Goal: Information Seeking & Learning: Learn about a topic

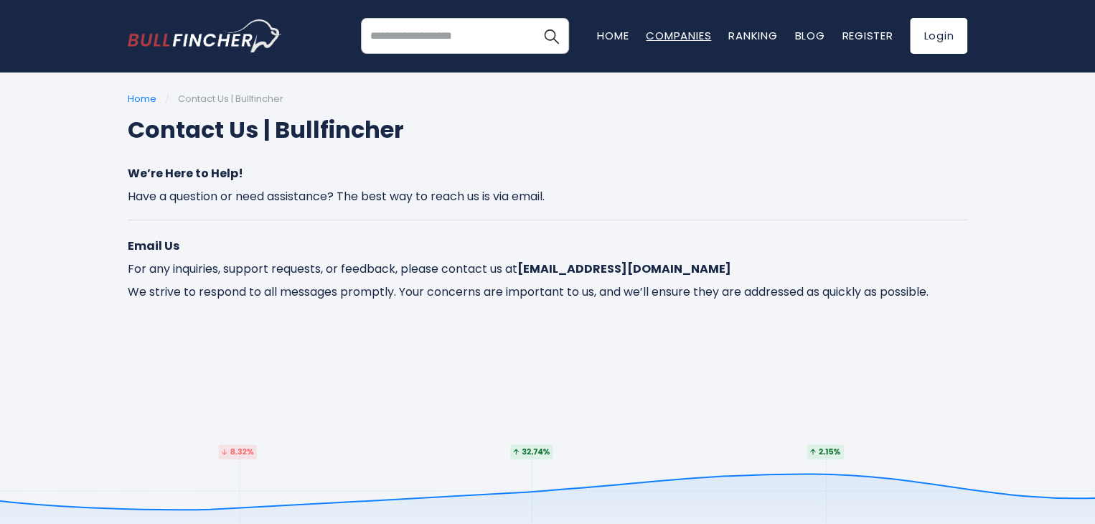
click at [669, 32] on link "Companies" at bounding box center [678, 35] width 65 height 15
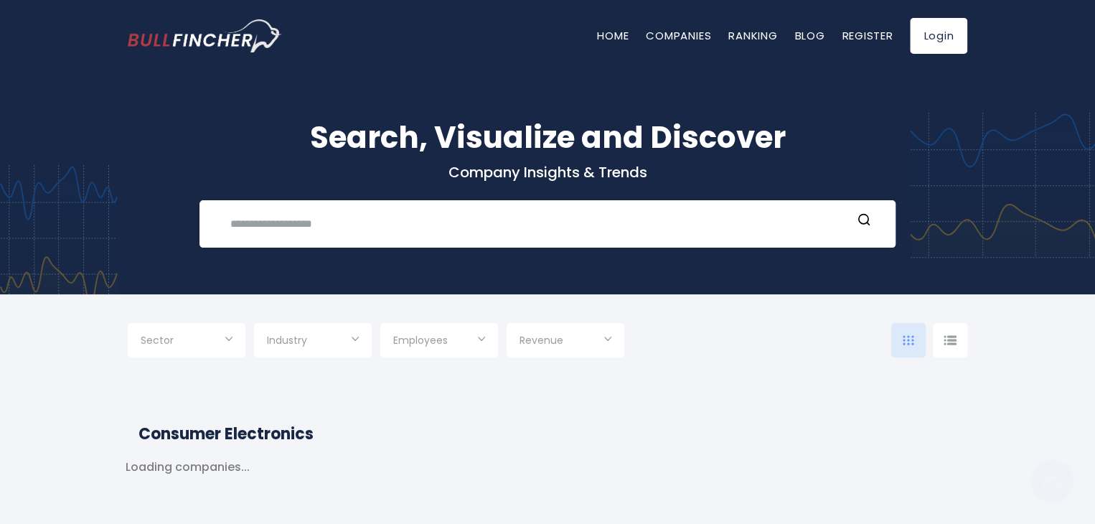
type input "***"
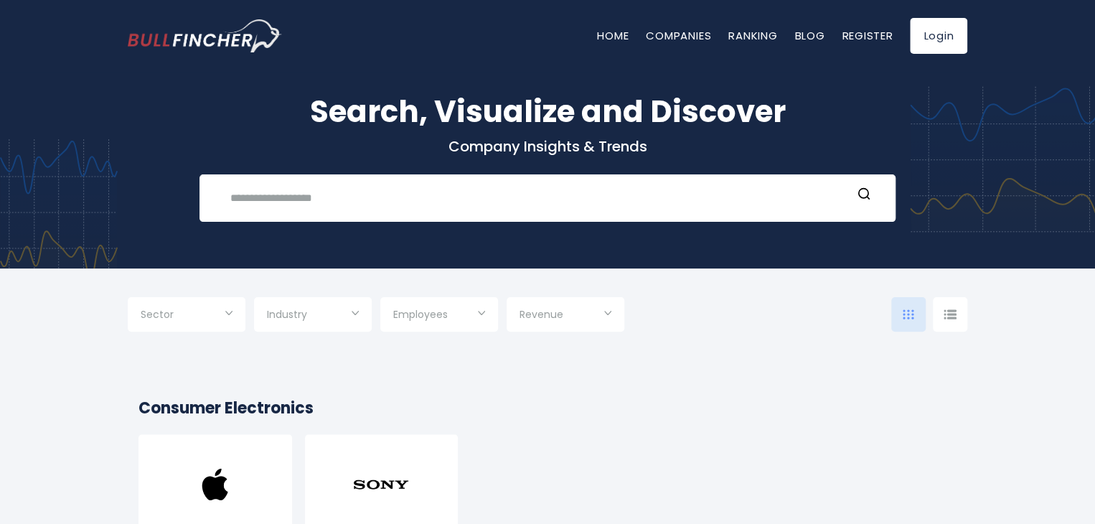
scroll to position [109, 0]
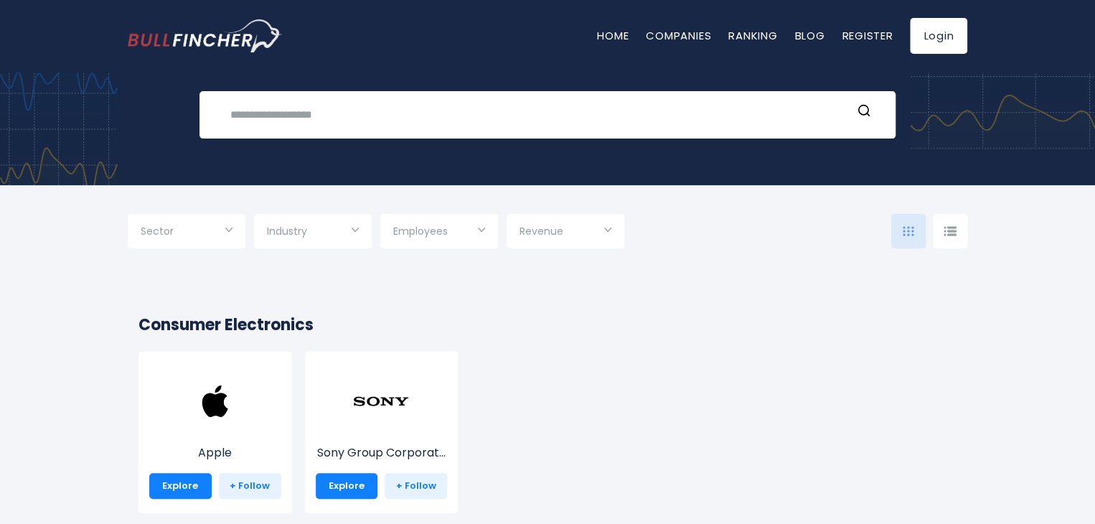
click at [352, 232] on div "Industry" at bounding box center [313, 231] width 118 height 34
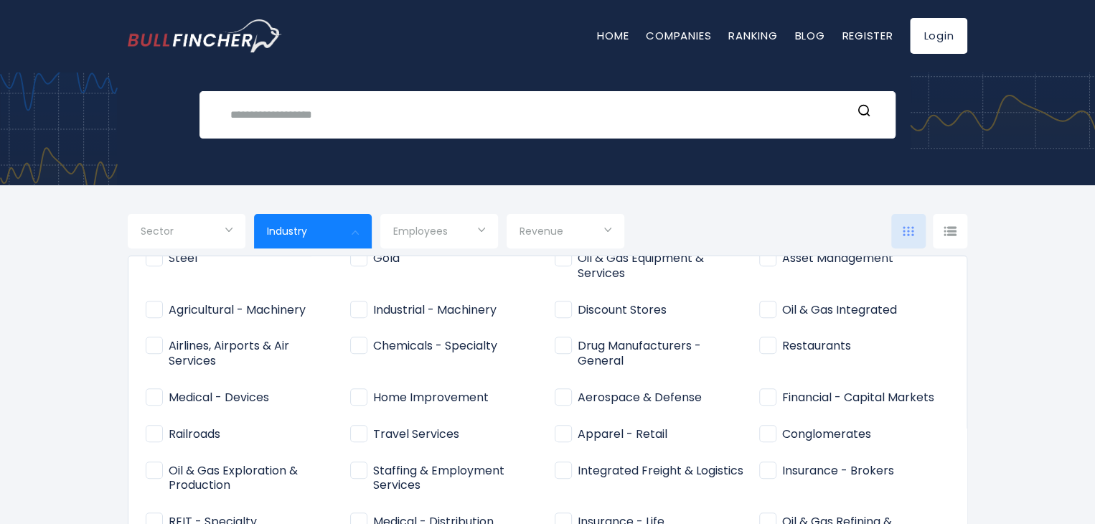
scroll to position [377, 0]
drag, startPoint x: 206, startPoint y: 342, endPoint x: 53, endPoint y: 296, distance: 159.5
click at [53, 296] on div at bounding box center [547, 262] width 1095 height 524
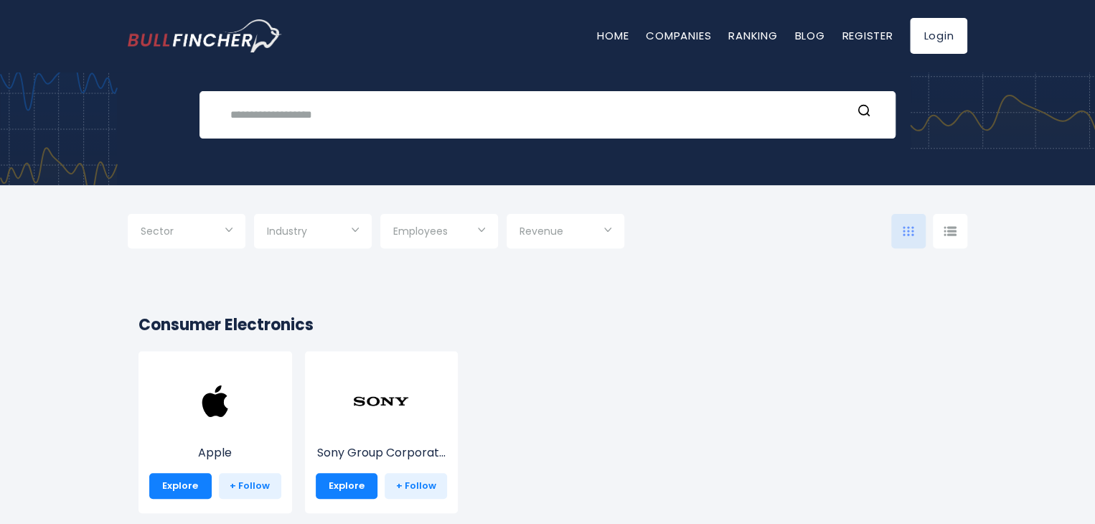
click at [357, 228] on div "Industry" at bounding box center [313, 231] width 118 height 34
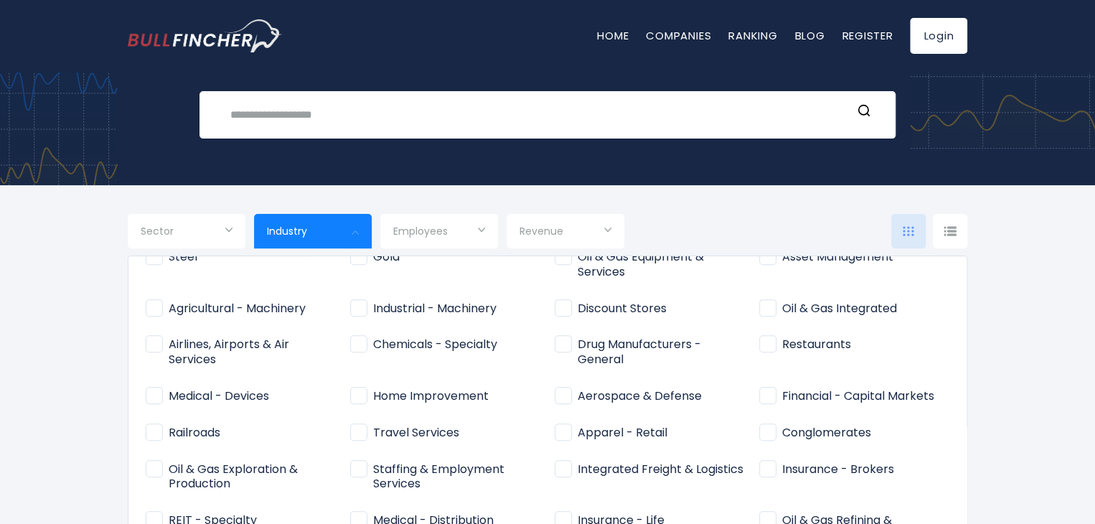
click at [763, 311] on span "Oil & Gas Integrated" at bounding box center [828, 308] width 138 height 15
type input "**********"
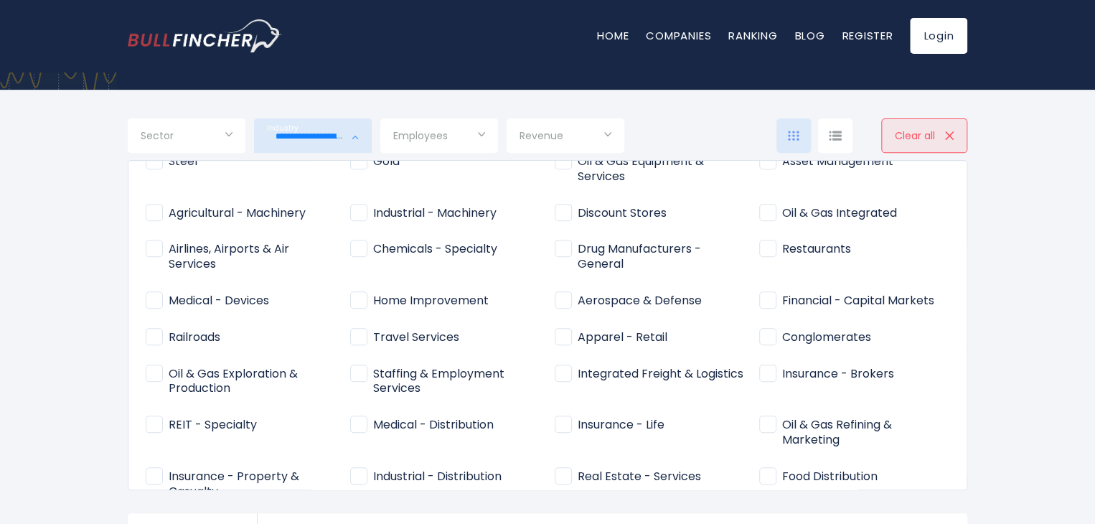
scroll to position [189, 0]
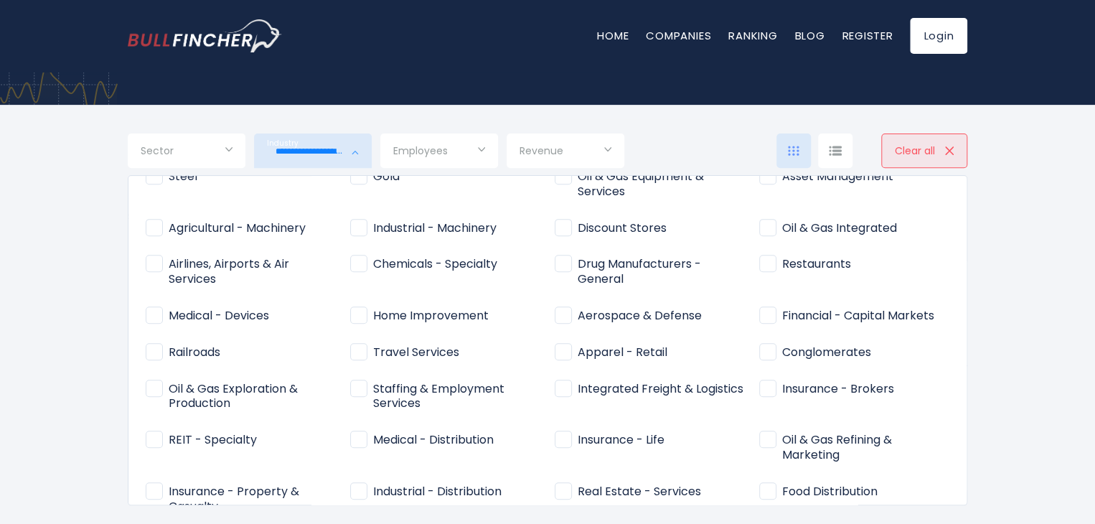
click at [760, 227] on span "Oil & Gas Integrated" at bounding box center [828, 228] width 138 height 15
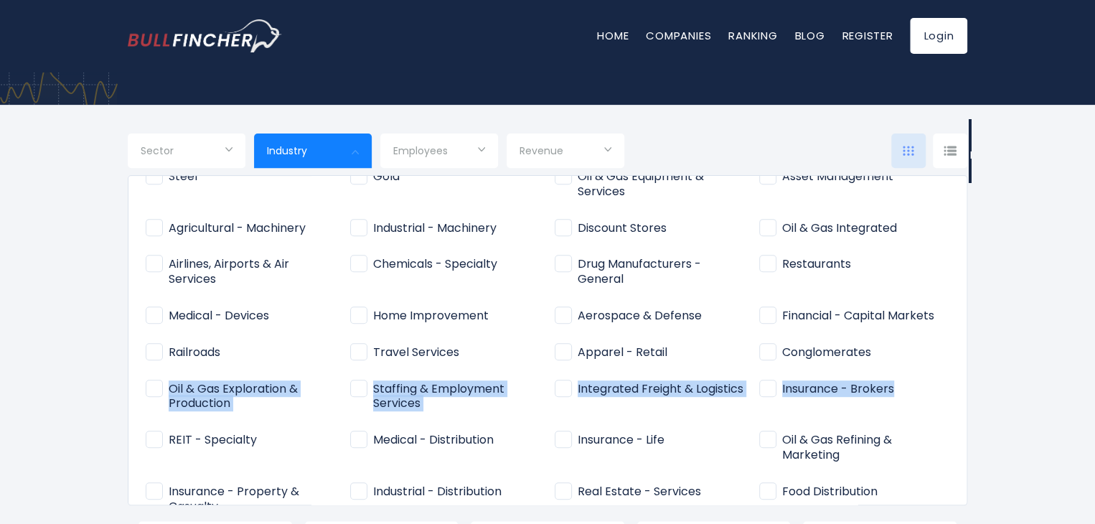
drag, startPoint x: 955, startPoint y: 391, endPoint x: 953, endPoint y: 347, distance: 43.9
click at [953, 347] on div "Consumer Electronics Specialty Retail Semiconductors" at bounding box center [547, 340] width 839 height 330
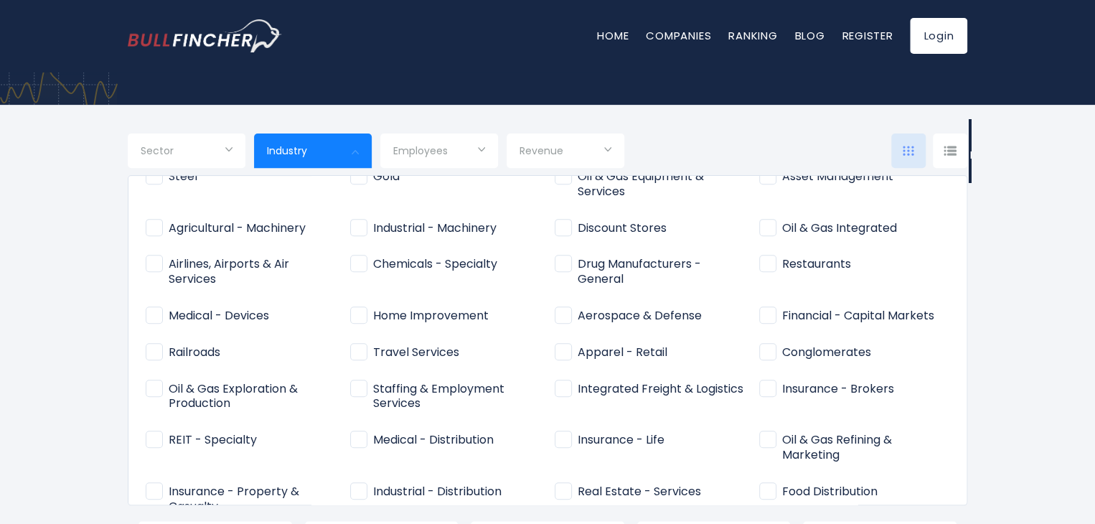
click at [1019, 379] on div at bounding box center [547, 262] width 1095 height 524
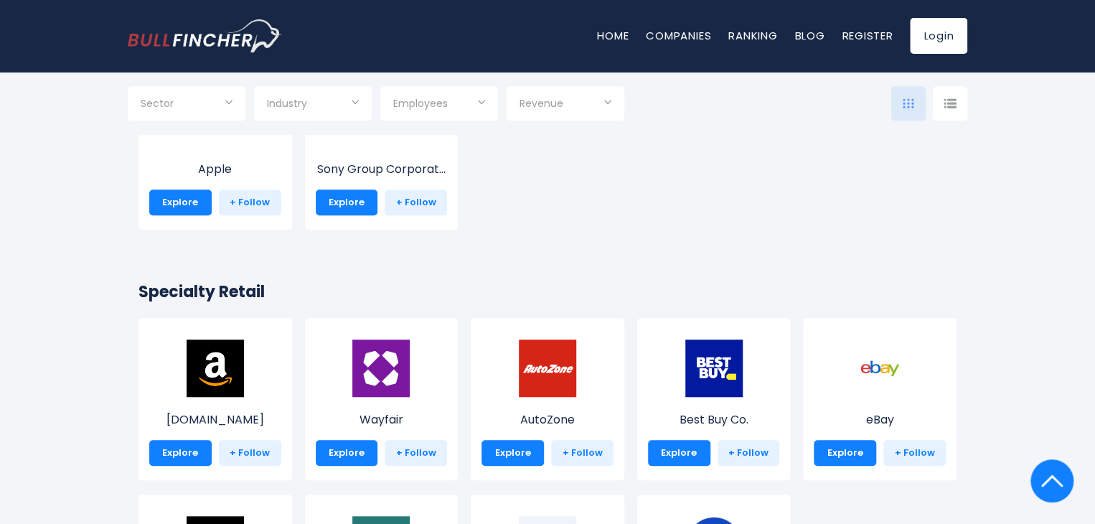
scroll to position [226, 0]
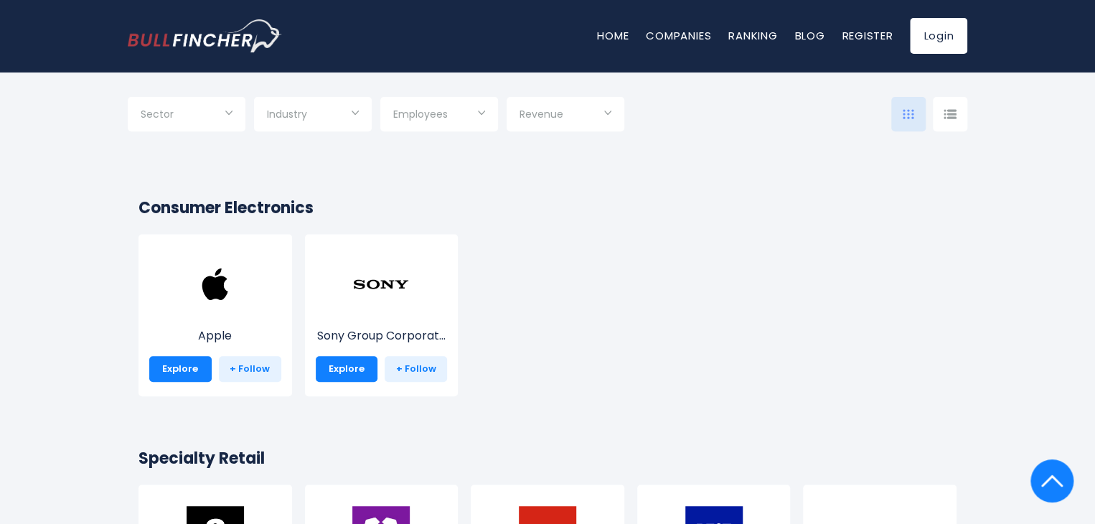
click at [356, 113] on div "Industry" at bounding box center [313, 114] width 118 height 34
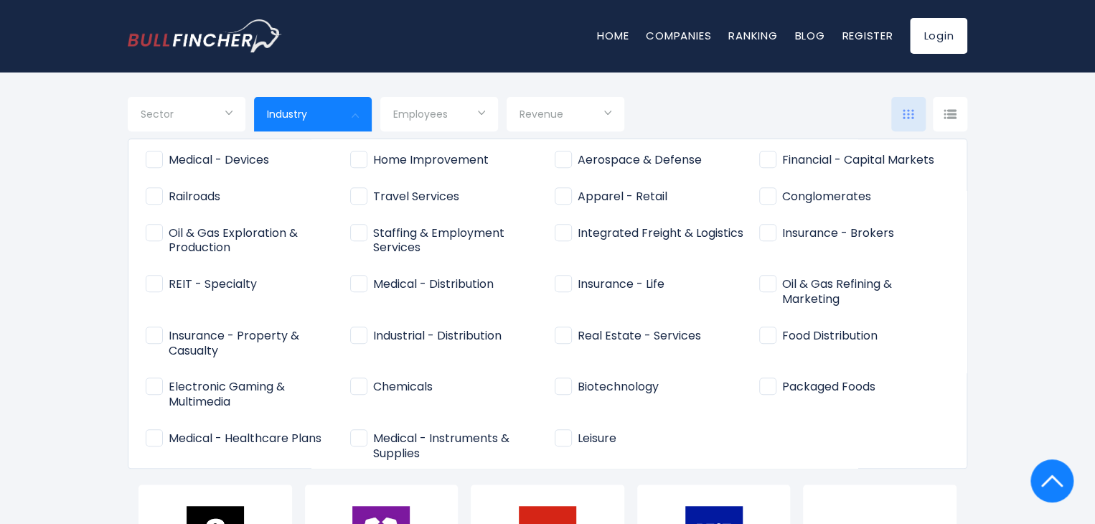
scroll to position [523, 0]
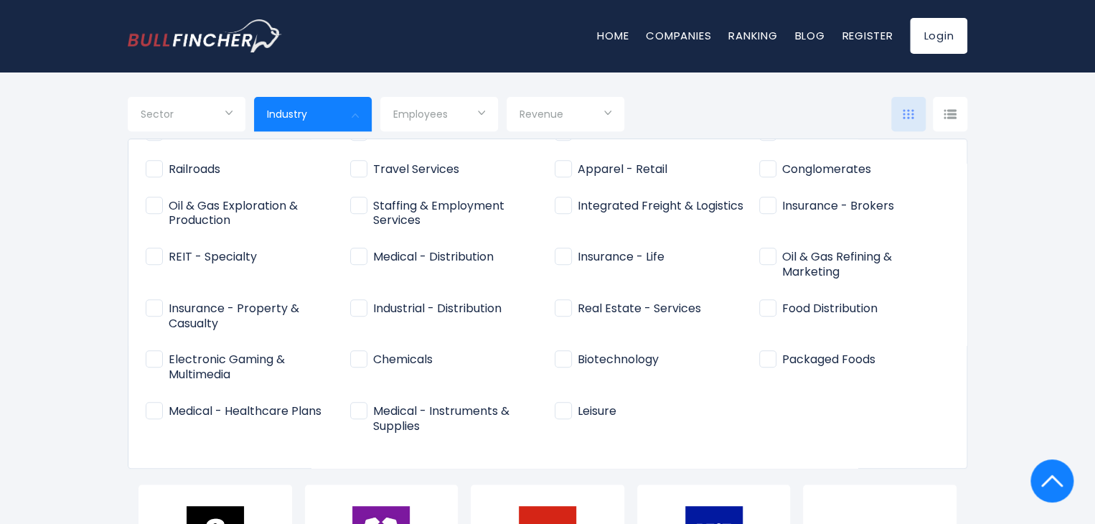
click at [562, 359] on span "Biotechnology" at bounding box center [606, 359] width 104 height 15
type input "**********"
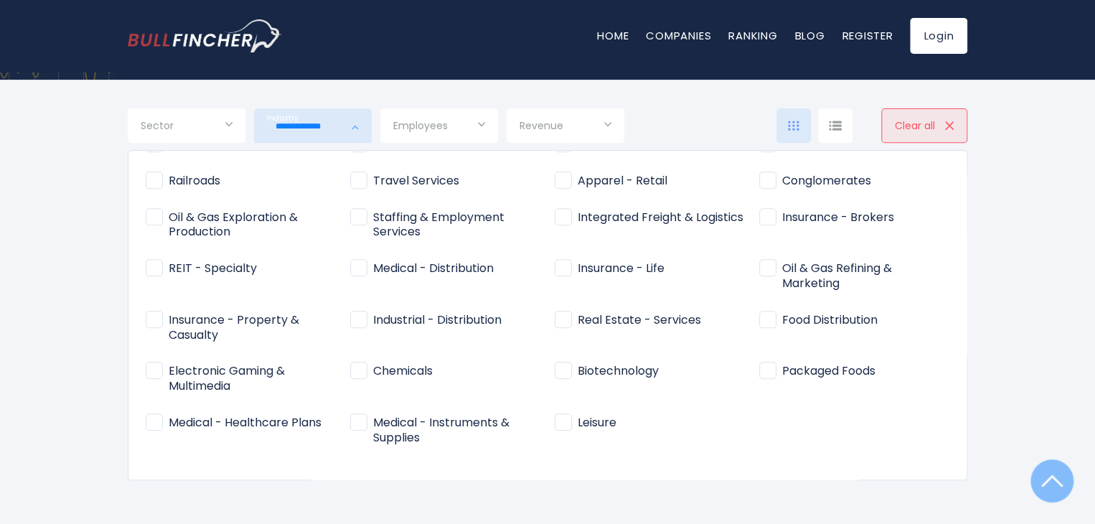
scroll to position [181, 0]
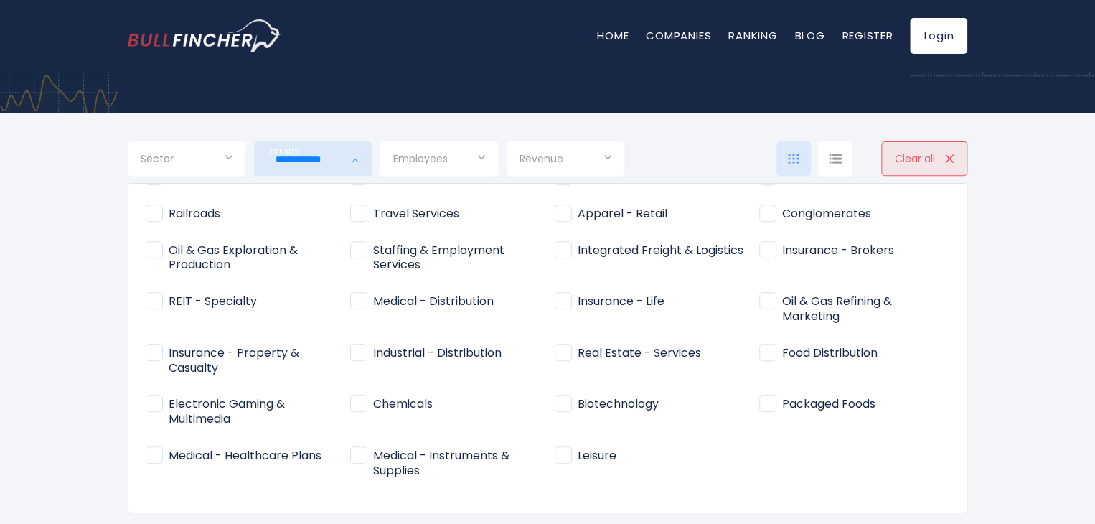
click at [587, 402] on span "Biotechnology" at bounding box center [606, 404] width 104 height 15
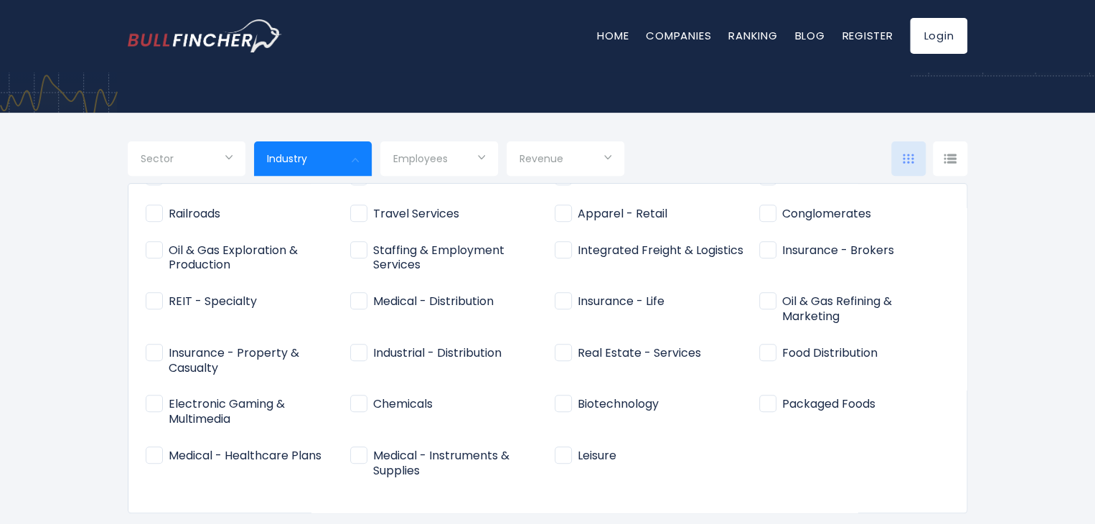
click at [587, 402] on span "Biotechnology" at bounding box center [606, 404] width 104 height 15
type input "**********"
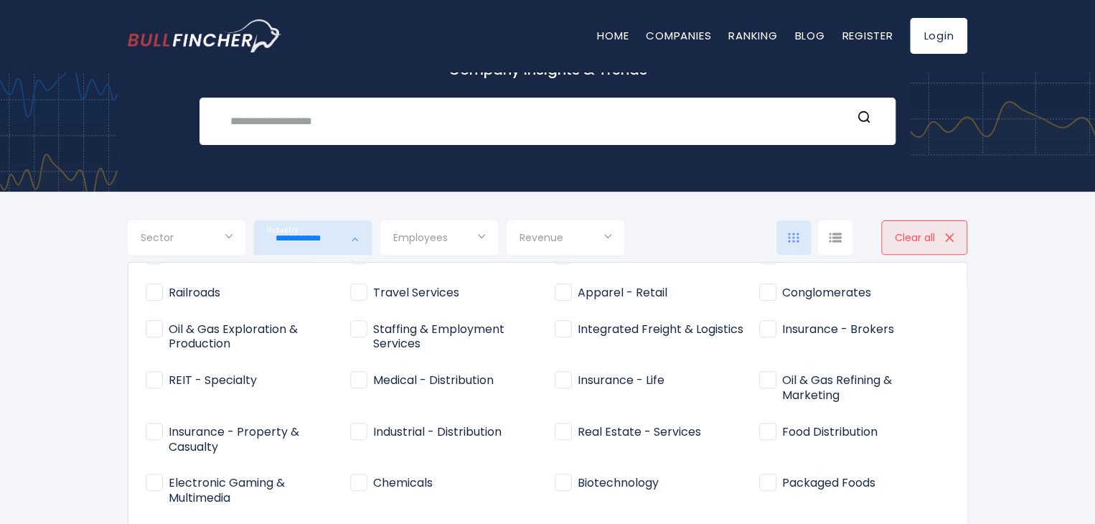
scroll to position [0, 0]
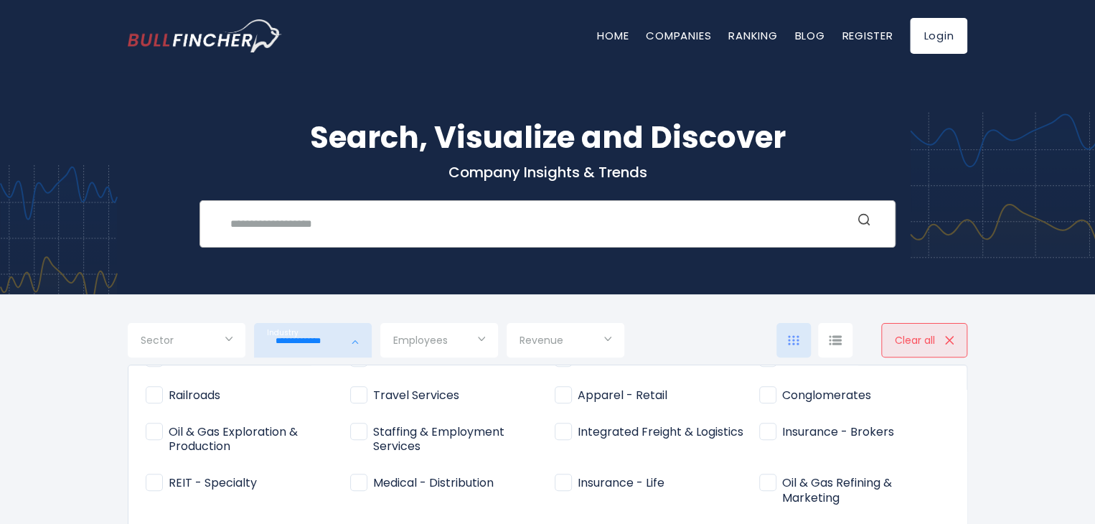
click at [859, 220] on icon "Search" at bounding box center [863, 219] width 14 height 14
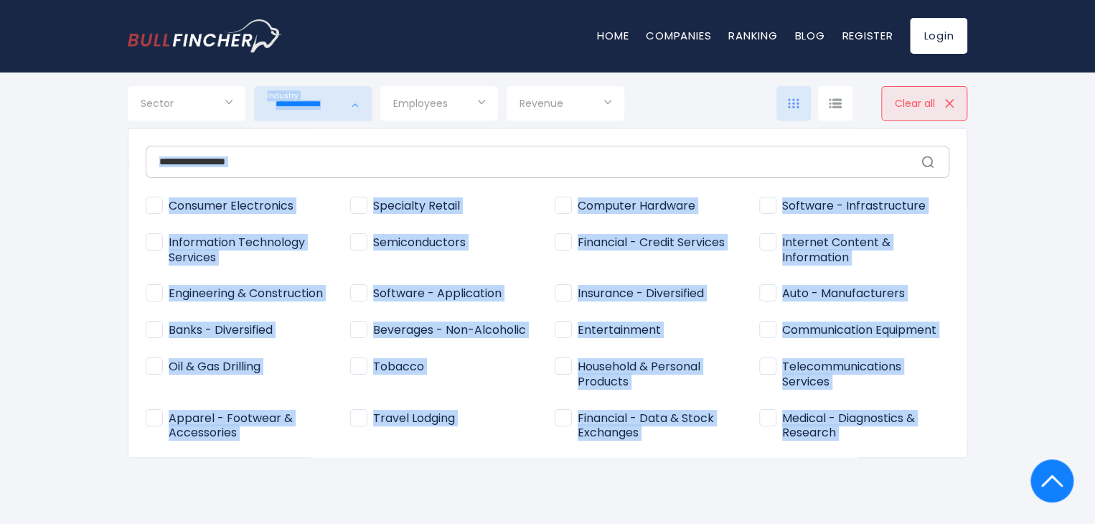
drag, startPoint x: 632, startPoint y: 410, endPoint x: 83, endPoint y: 175, distance: 597.1
click at [254, 121] on div "**********" at bounding box center [313, 103] width 118 height 34
copy div "Industry Consumer Electronics Specialty Retail Computer Hardware Software - Inf…"
click at [1044, 166] on div at bounding box center [547, 262] width 1095 height 524
